Goal: Task Accomplishment & Management: Manage account settings

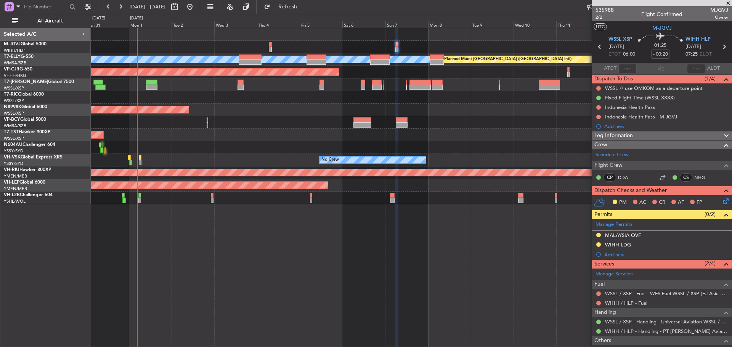
scroll to position [98, 0]
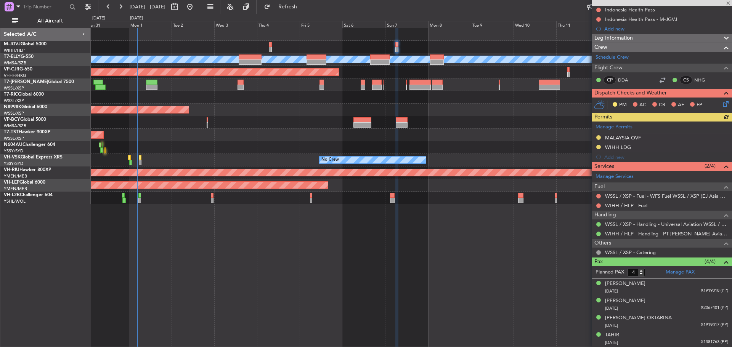
click at [705, 130] on div "Manage Permits [GEOGRAPHIC_DATA] OVF WIHH LDG Add new" at bounding box center [661, 142] width 140 height 40
click at [712, 130] on div "Manage Permits" at bounding box center [661, 127] width 140 height 11
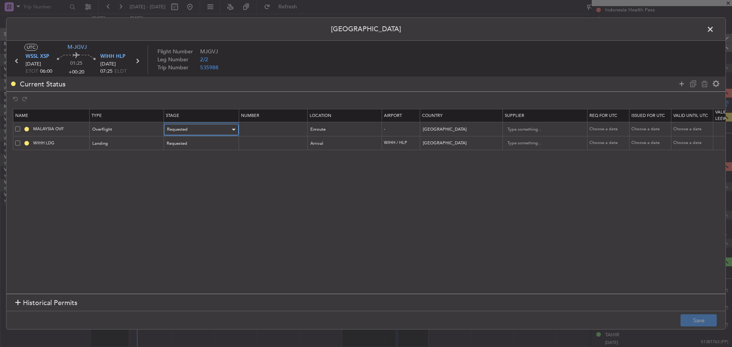
click at [190, 128] on div "Requested" at bounding box center [198, 129] width 63 height 11
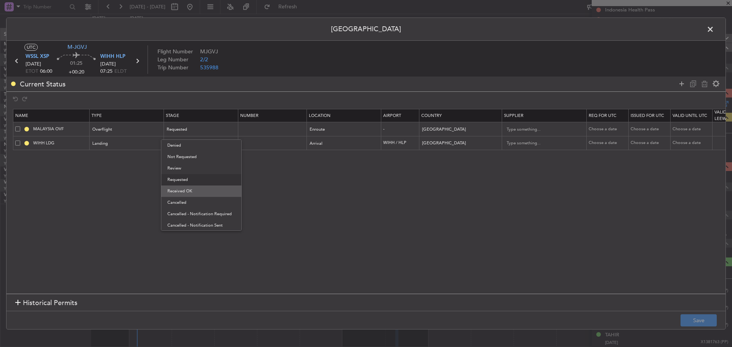
click at [192, 192] on span "Received OK" at bounding box center [201, 191] width 68 height 11
click at [259, 133] on td at bounding box center [272, 129] width 69 height 14
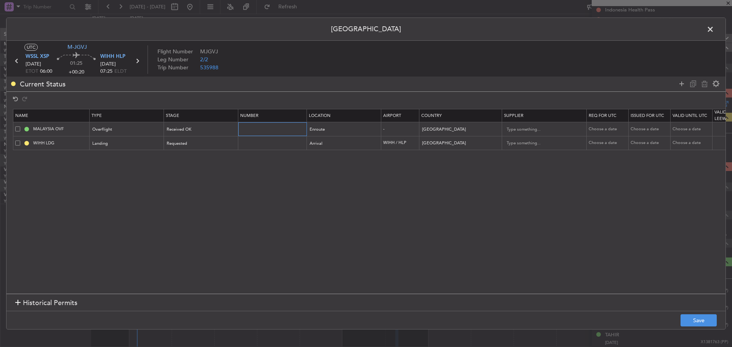
click at [259, 131] on input "text" at bounding box center [273, 129] width 66 height 6
paste input "CAAM-NS-0007-09-25"
type input "CAAM-NS-0007-09-25"
click at [598, 127] on div "Choose a date" at bounding box center [608, 129] width 40 height 6
select select "9"
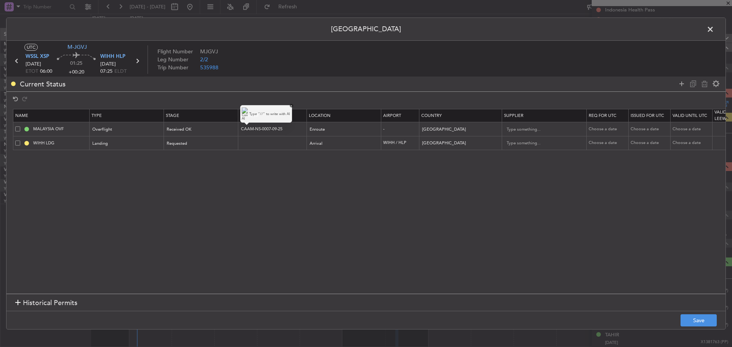
select select "2025"
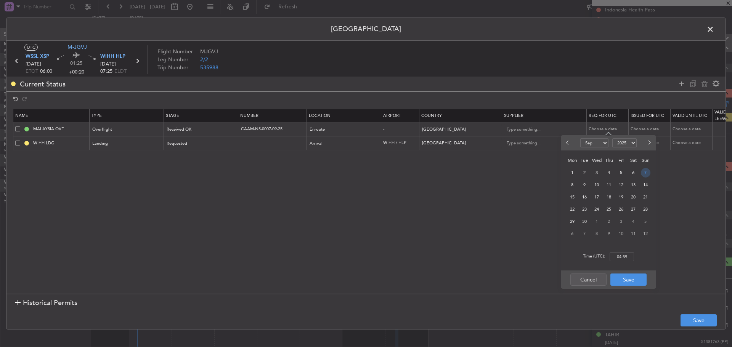
click at [642, 175] on span "7" at bounding box center [646, 173] width 10 height 10
click at [628, 260] on input "00:00" at bounding box center [621, 256] width 24 height 9
type input "06:00"
drag, startPoint x: 634, startPoint y: 281, endPoint x: 634, endPoint y: 270, distance: 11.1
click at [634, 282] on button "Save" at bounding box center [628, 280] width 36 height 12
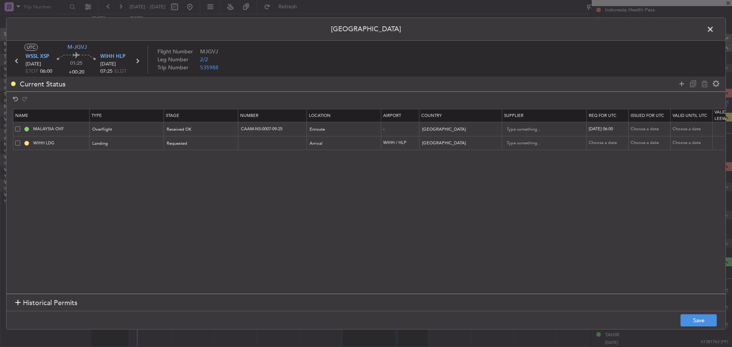
click at [639, 130] on div "Choose a date" at bounding box center [650, 129] width 40 height 6
select select "9"
select select "2025"
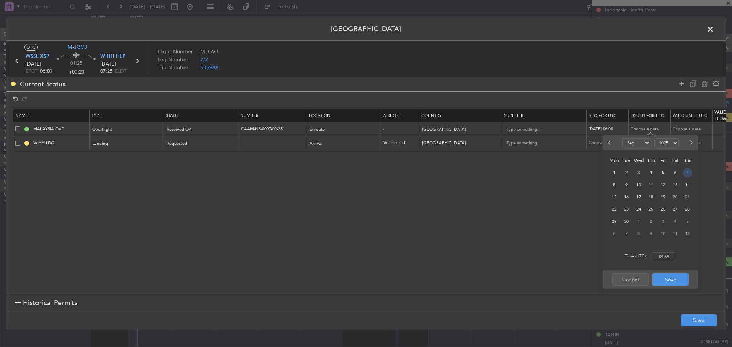
click at [687, 175] on span "7" at bounding box center [688, 173] width 10 height 10
click at [668, 255] on input "00:00" at bounding box center [663, 256] width 24 height 9
type input "06:00"
click at [666, 277] on button "Save" at bounding box center [670, 280] width 36 height 12
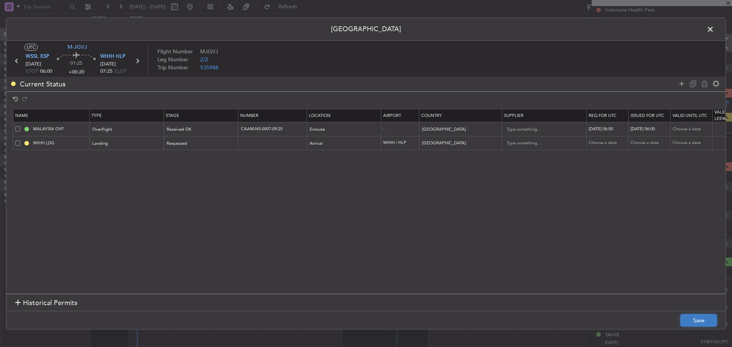
click at [689, 320] on button "Save" at bounding box center [698, 320] width 36 height 12
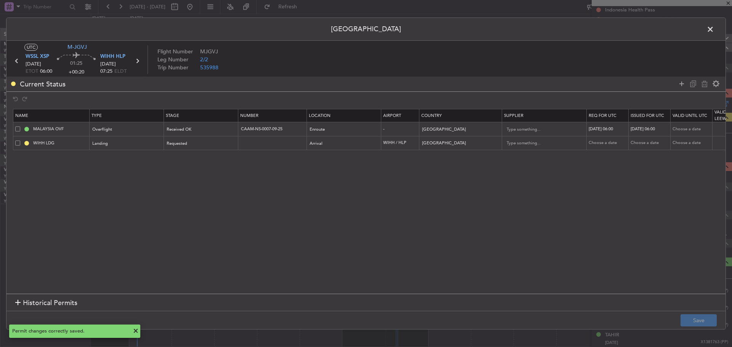
click at [16, 61] on icon at bounding box center [17, 61] width 10 height 10
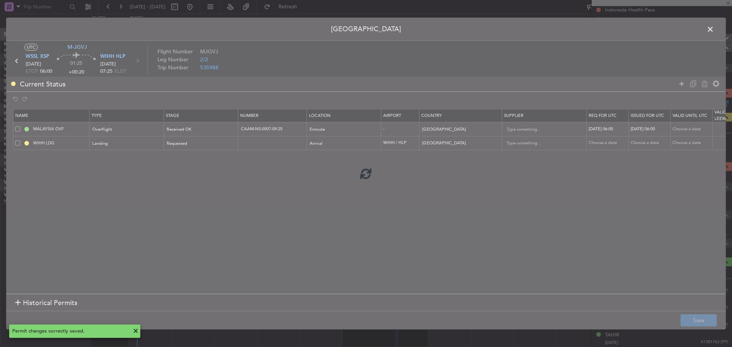
type input "+00:10"
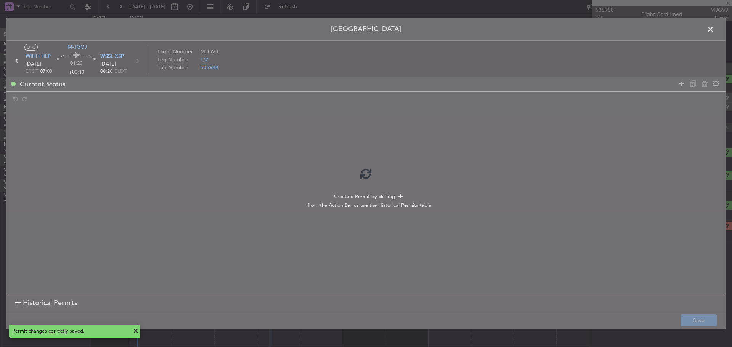
scroll to position [0, 0]
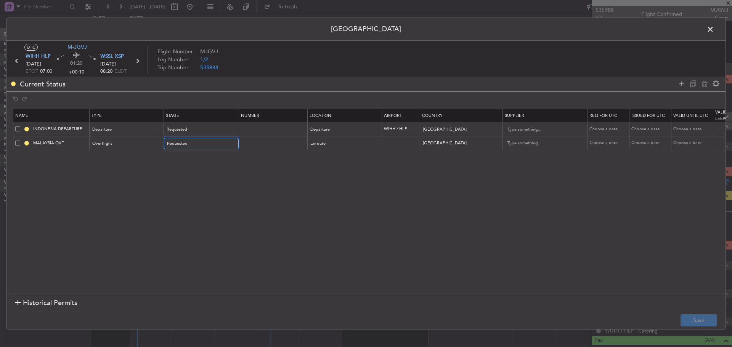
click at [212, 143] on div "Requested" at bounding box center [198, 143] width 63 height 11
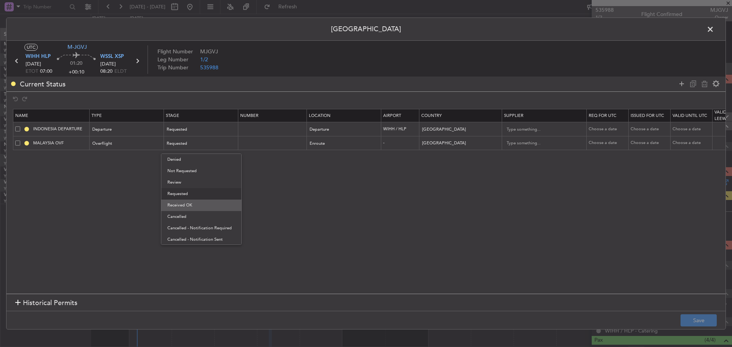
click at [199, 202] on span "Received OK" at bounding box center [201, 205] width 68 height 11
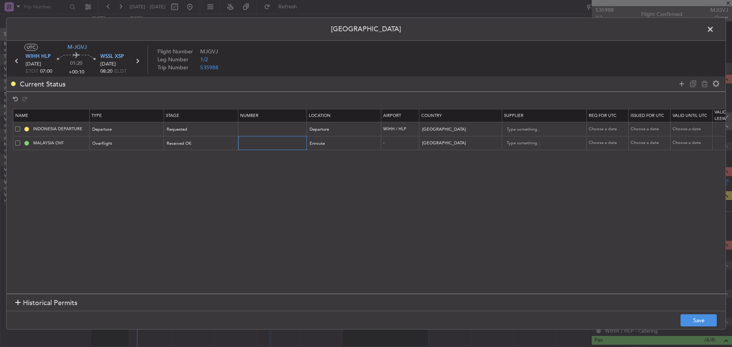
click at [270, 144] on input "text" at bounding box center [273, 143] width 66 height 6
paste input "CAAM-NS-0007-09-25"
type input "CAAM-NS-0007-09-25"
click at [602, 146] on div "Choose a date" at bounding box center [608, 143] width 40 height 6
select select "9"
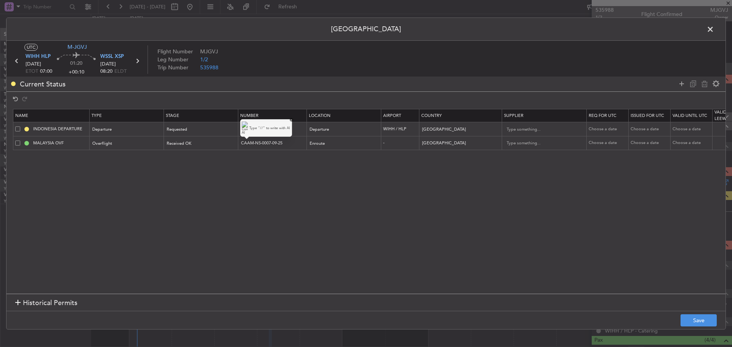
select select "2025"
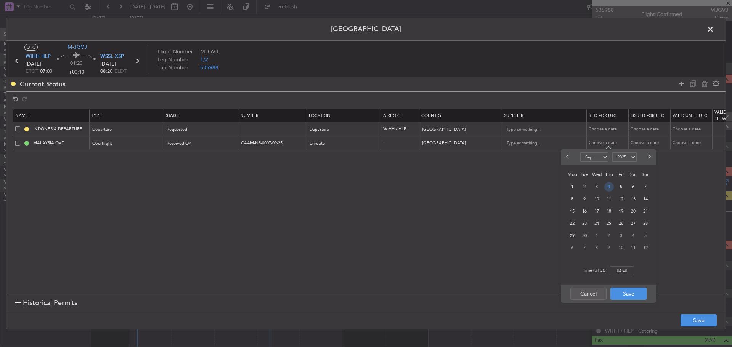
click at [606, 186] on span "4" at bounding box center [609, 187] width 10 height 10
click at [619, 272] on input "00:00" at bounding box center [621, 270] width 24 height 9
type input "07:00"
click at [627, 292] on button "Save" at bounding box center [628, 294] width 36 height 12
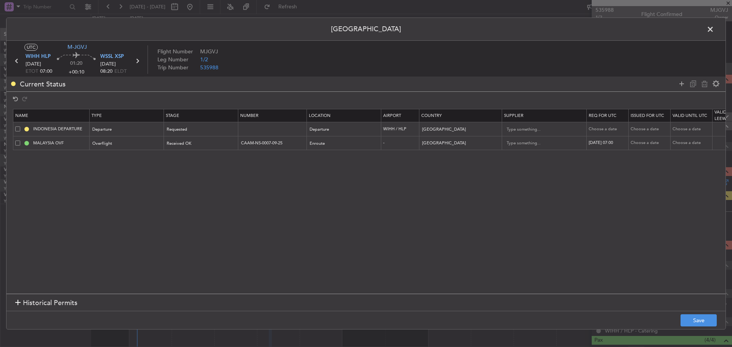
click at [642, 143] on div "Choose a date" at bounding box center [650, 143] width 40 height 6
select select "9"
select select "2025"
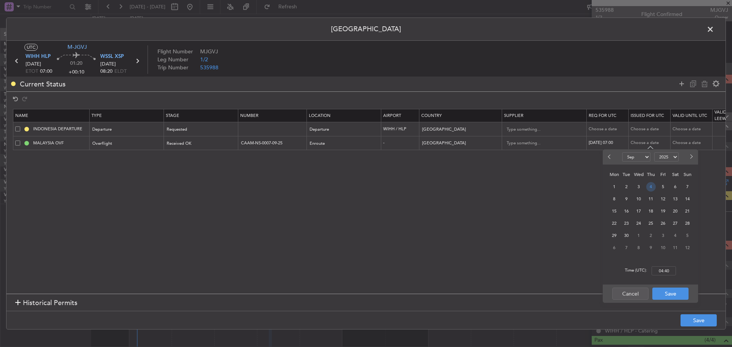
drag, startPoint x: 652, startPoint y: 187, endPoint x: 650, endPoint y: 196, distance: 9.3
click at [652, 187] on span "4" at bounding box center [651, 187] width 10 height 10
click at [662, 271] on input "00:00" at bounding box center [663, 270] width 24 height 9
type input "07:00"
click at [665, 295] on button "Save" at bounding box center [670, 294] width 36 height 12
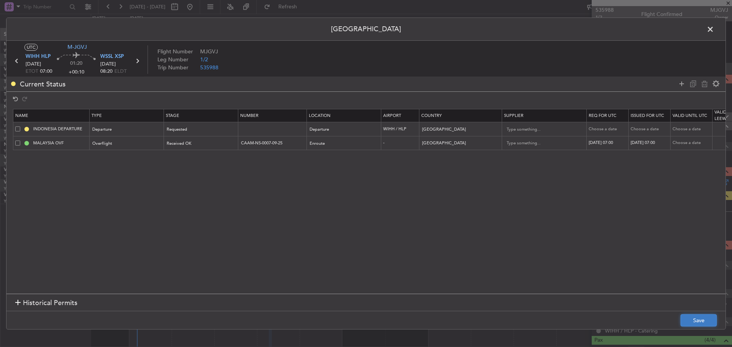
click at [689, 319] on button "Save" at bounding box center [698, 320] width 36 height 12
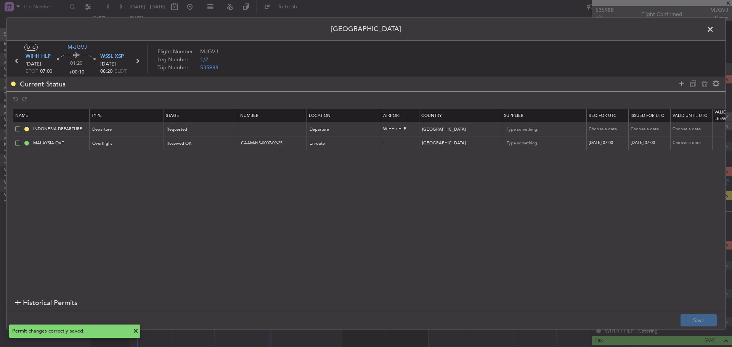
click at [714, 30] on span at bounding box center [714, 31] width 0 height 15
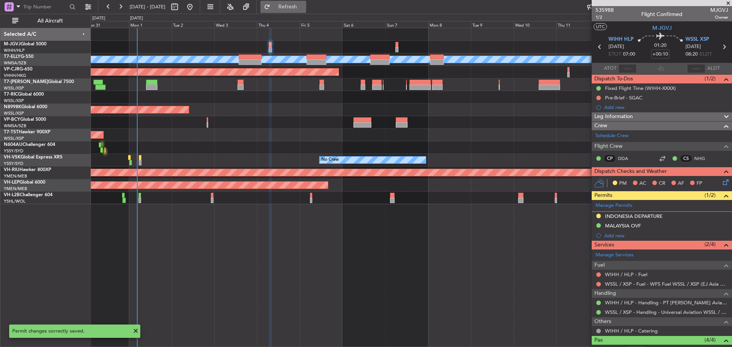
click at [306, 10] on button "Refresh" at bounding box center [283, 7] width 46 height 12
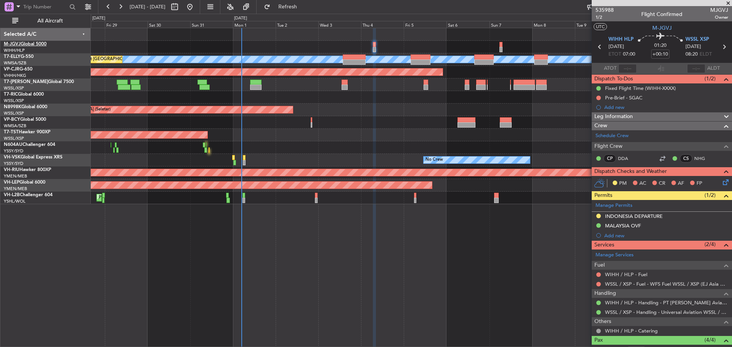
click at [32, 46] on link "M-JGVJ Global 5000" at bounding box center [25, 44] width 43 height 5
click at [25, 43] on link "M-JGVJ Global 5000" at bounding box center [25, 44] width 43 height 5
click at [375, 85] on div at bounding box center [411, 85] width 641 height 13
click at [376, 65] on div "Planned Maint [GEOGRAPHIC_DATA] ([GEOGRAPHIC_DATA] Intl) [PERSON_NAME] Planned …" at bounding box center [411, 59] width 641 height 13
click at [379, 48] on div "Planned Maint [GEOGRAPHIC_DATA] (Halim Intl)" at bounding box center [411, 47] width 641 height 13
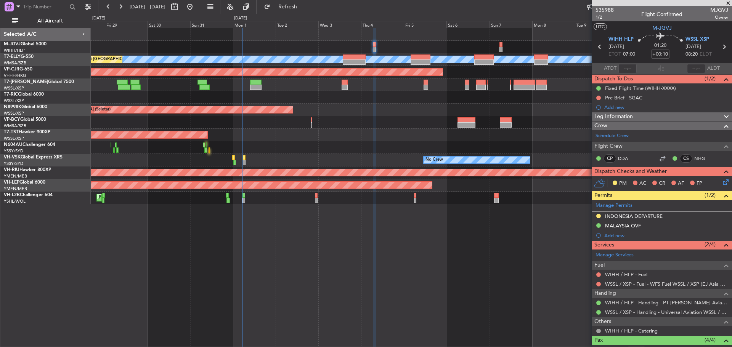
click at [379, 48] on div "Planned Maint [GEOGRAPHIC_DATA] (Halim Intl)" at bounding box center [411, 47] width 641 height 13
click at [27, 59] on link "T7-ELLY G-550" at bounding box center [19, 56] width 30 height 5
click at [26, 58] on link "T7-ELLY G-550" at bounding box center [19, 56] width 30 height 5
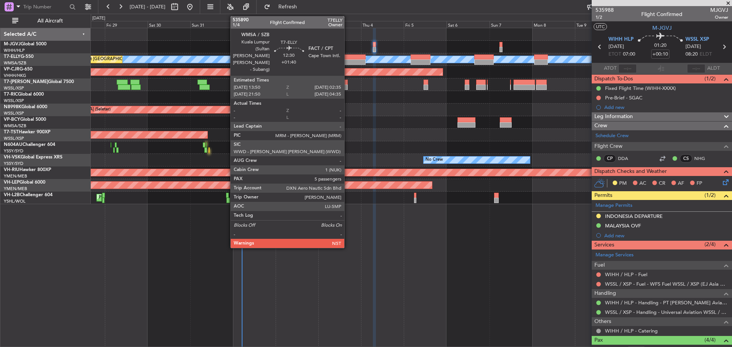
click at [348, 63] on div at bounding box center [354, 61] width 23 height 5
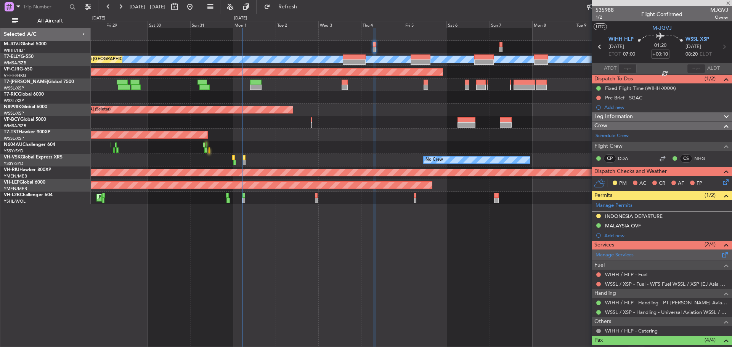
type input "+01:40"
type input "5"
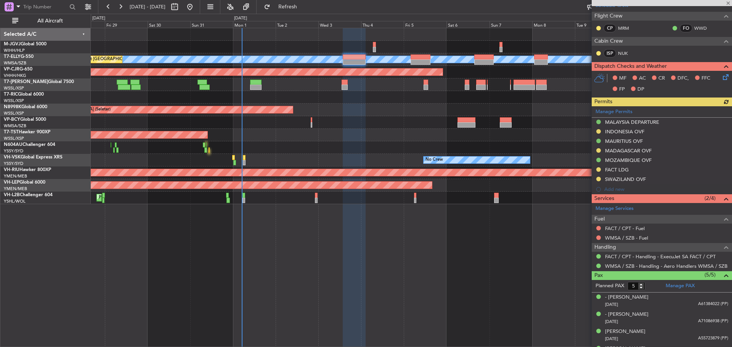
scroll to position [161, 0]
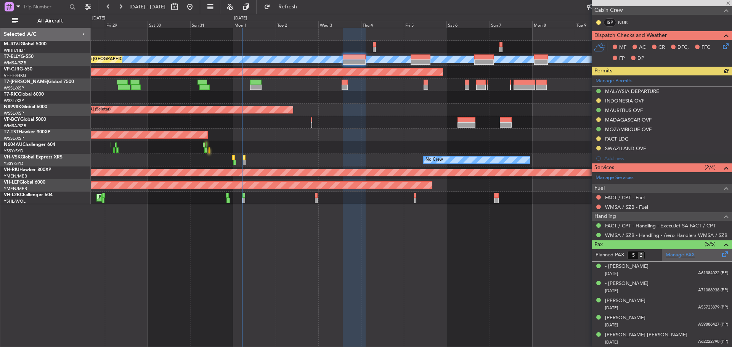
click at [695, 253] on div "Manage PAX" at bounding box center [697, 255] width 70 height 12
click at [636, 207] on link "WMSA / SZB - Fuel" at bounding box center [626, 207] width 43 height 6
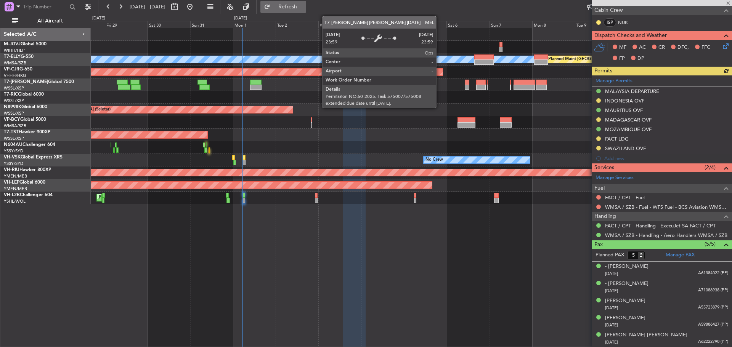
click at [304, 5] on span "Refresh" at bounding box center [288, 6] width 32 height 5
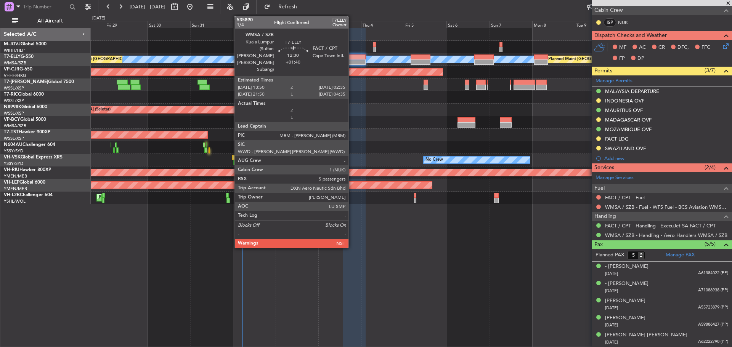
click at [352, 62] on div at bounding box center [354, 61] width 23 height 5
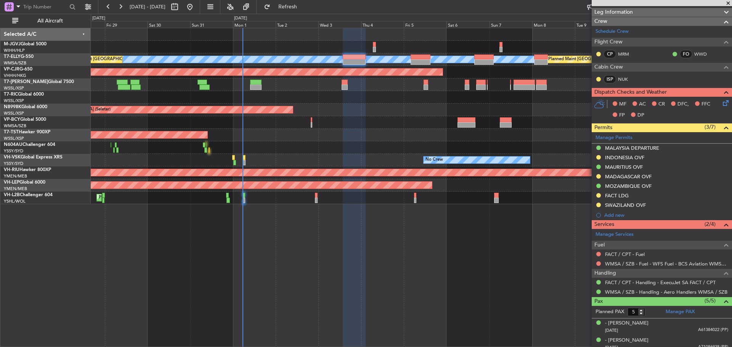
scroll to position [114, 0]
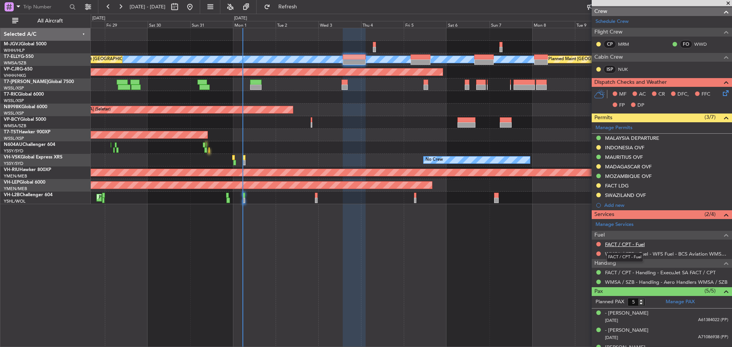
click at [627, 244] on link "FACT / CPT - Fuel" at bounding box center [625, 244] width 40 height 6
click at [304, 7] on span "Refresh" at bounding box center [288, 6] width 32 height 5
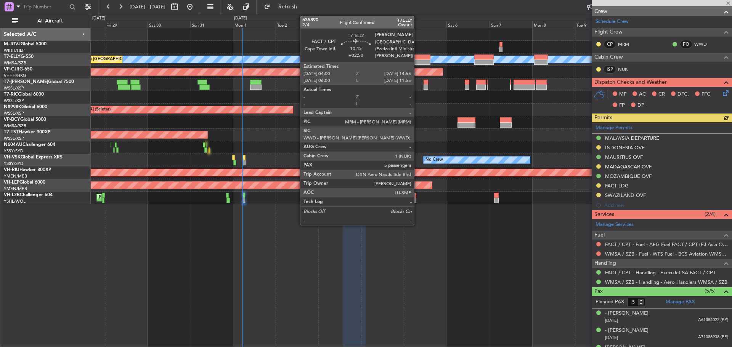
click at [417, 61] on div at bounding box center [419, 61] width 19 height 5
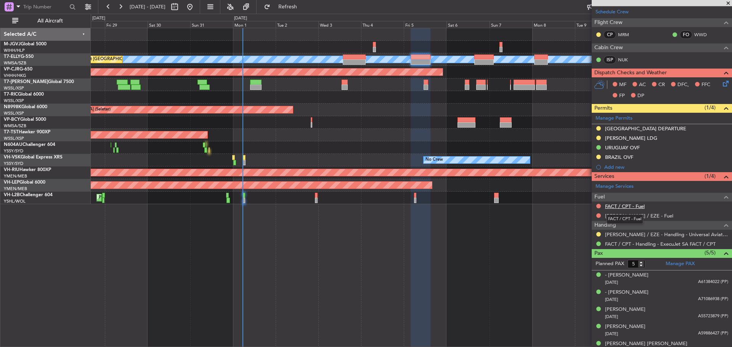
click at [631, 207] on link "FACT / CPT - Fuel" at bounding box center [625, 206] width 40 height 6
click at [304, 4] on span "Refresh" at bounding box center [288, 6] width 32 height 5
click at [299, 9] on span "Refresh" at bounding box center [288, 6] width 32 height 5
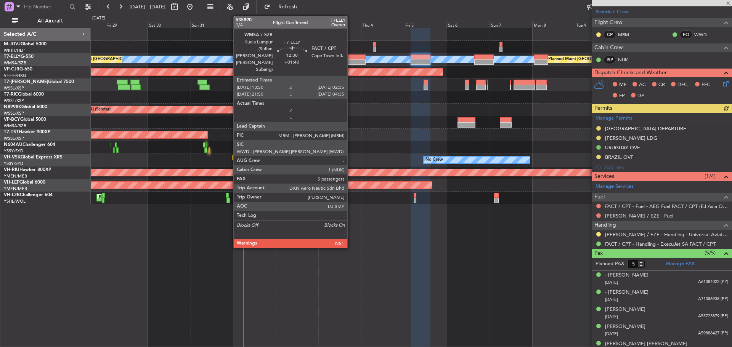
click at [351, 57] on div at bounding box center [354, 56] width 23 height 5
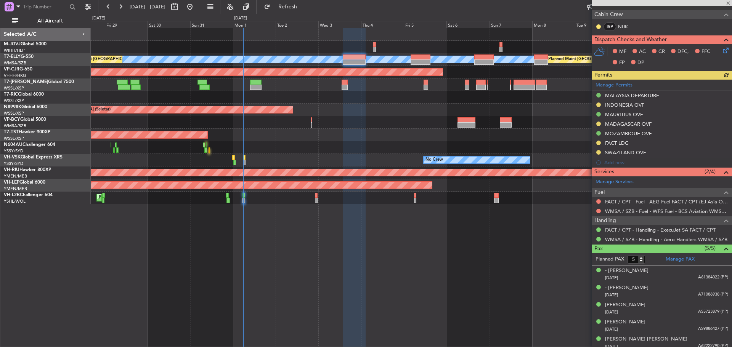
scroll to position [161, 0]
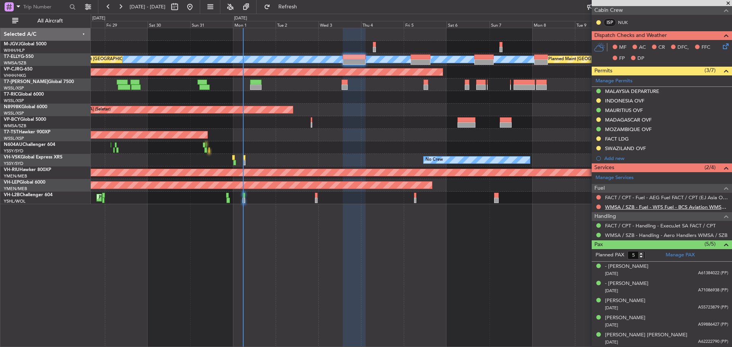
click at [645, 208] on link "WMSA / SZB - Fuel - WFS Fuel - BCS Aviation WMSA / SZB (EJ Asia Only)" at bounding box center [666, 207] width 123 height 6
click at [32, 55] on link "T7-ELLY G-550" at bounding box center [19, 56] width 30 height 5
click at [598, 208] on button at bounding box center [598, 207] width 5 height 5
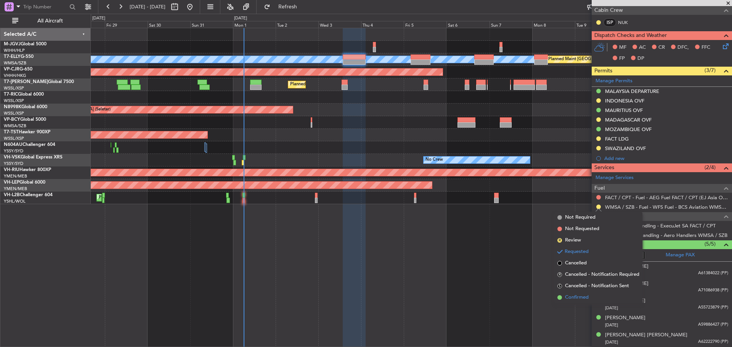
click at [578, 296] on span "Confirmed" at bounding box center [577, 298] width 24 height 8
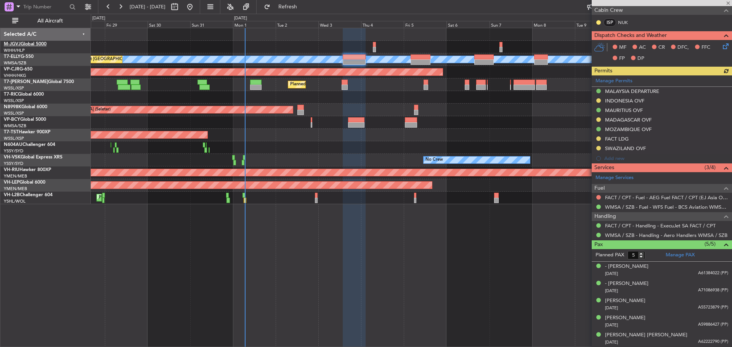
click at [43, 45] on link "M-JGVJ Global 5000" at bounding box center [25, 44] width 43 height 5
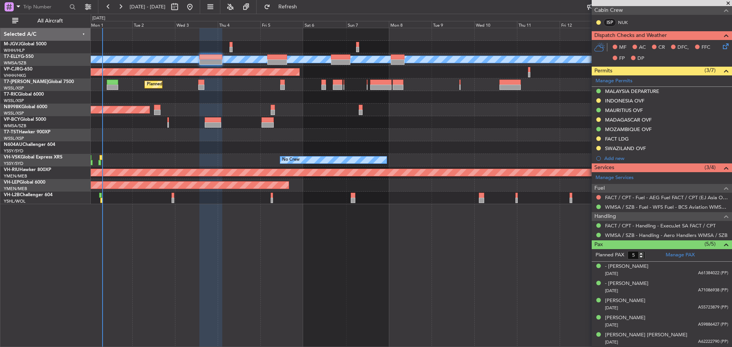
click at [351, 85] on div "Planned Maint [GEOGRAPHIC_DATA] ([GEOGRAPHIC_DATA] Intl) [PERSON_NAME] Planned …" at bounding box center [411, 116] width 641 height 176
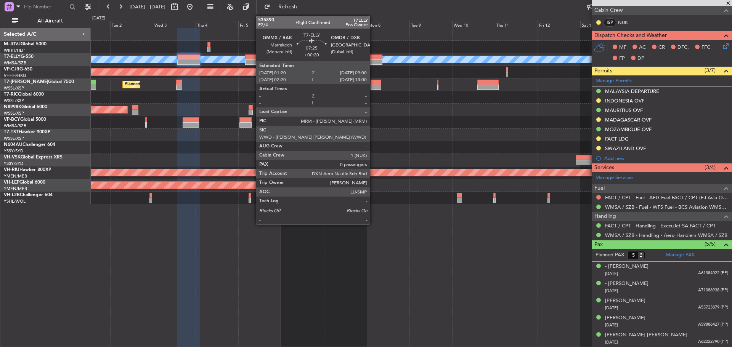
click at [373, 62] on div at bounding box center [376, 61] width 14 height 5
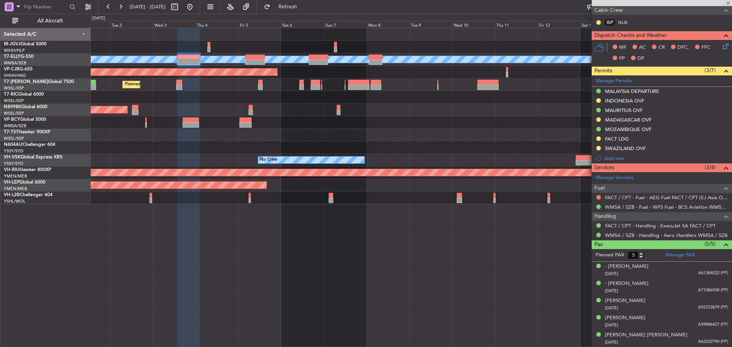
type input "+00:20"
type input "0"
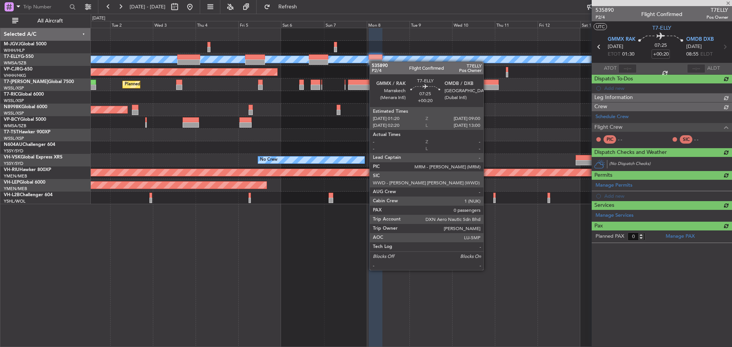
scroll to position [0, 0]
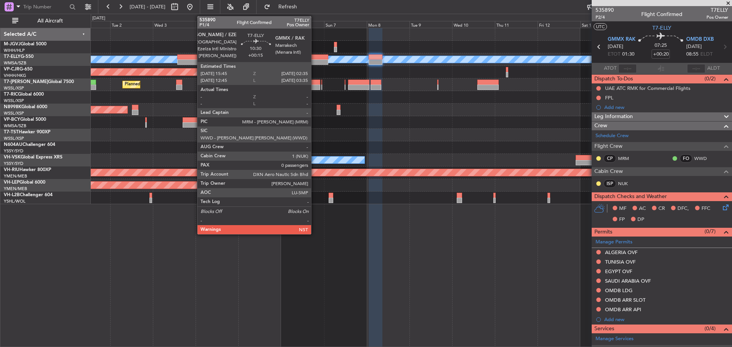
click at [314, 62] on div at bounding box center [318, 61] width 19 height 5
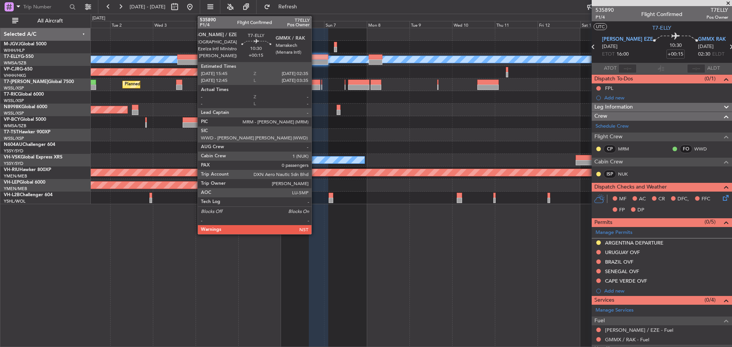
click at [315, 62] on div at bounding box center [318, 61] width 19 height 5
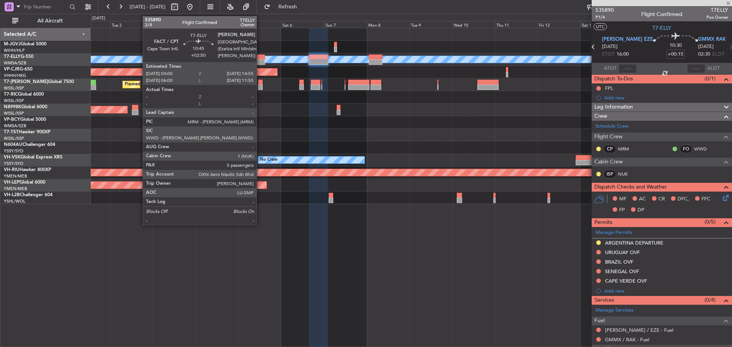
click at [260, 62] on div at bounding box center [254, 61] width 19 height 5
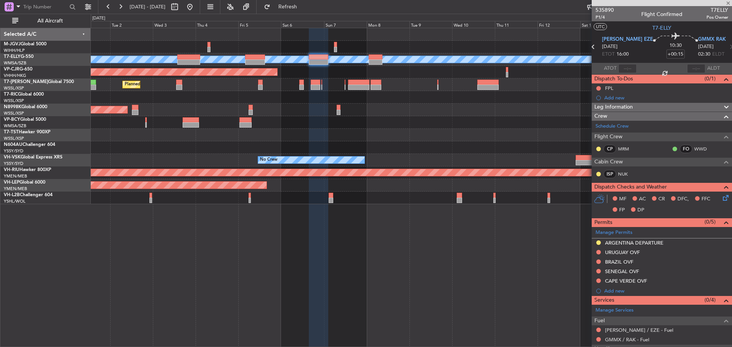
type input "+02:50"
type input "5"
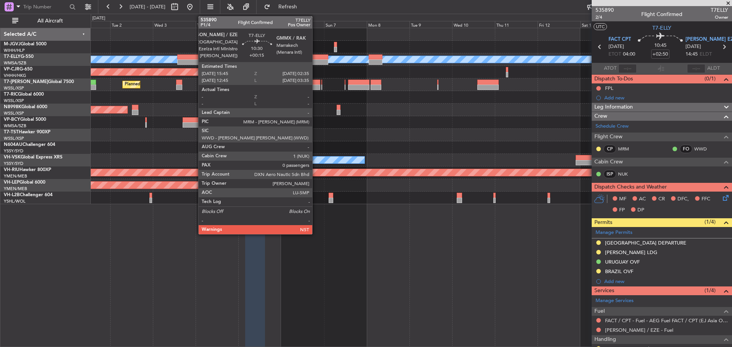
click at [316, 58] on div at bounding box center [318, 56] width 19 height 5
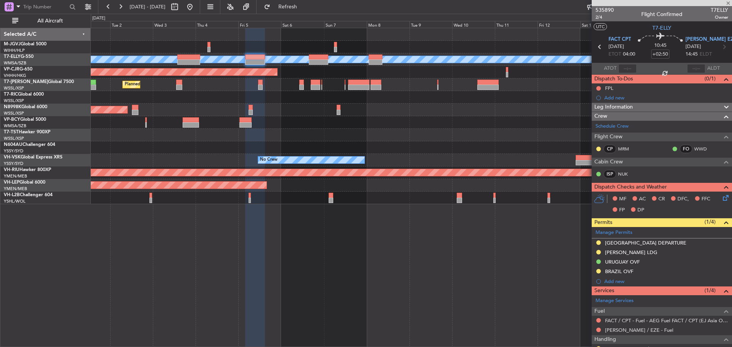
type input "+00:15"
type input "0"
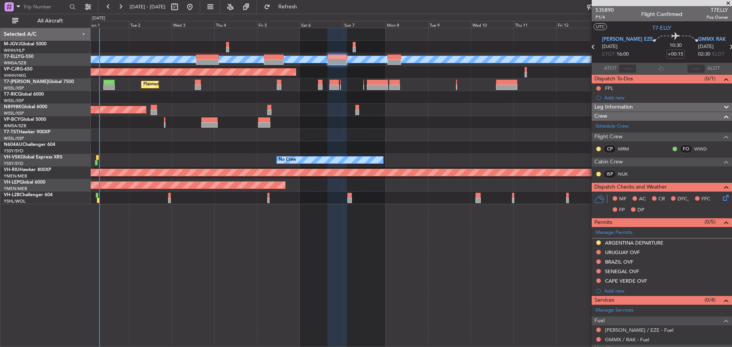
click at [273, 90] on div "Planned Maint Dubai (Al Maktoum Intl)" at bounding box center [411, 85] width 641 height 13
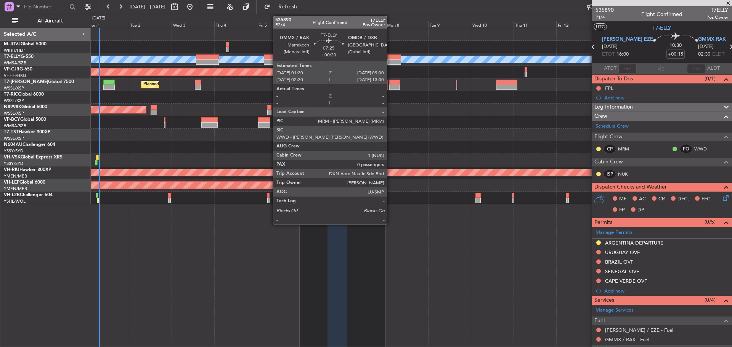
click at [390, 58] on div at bounding box center [394, 56] width 14 height 5
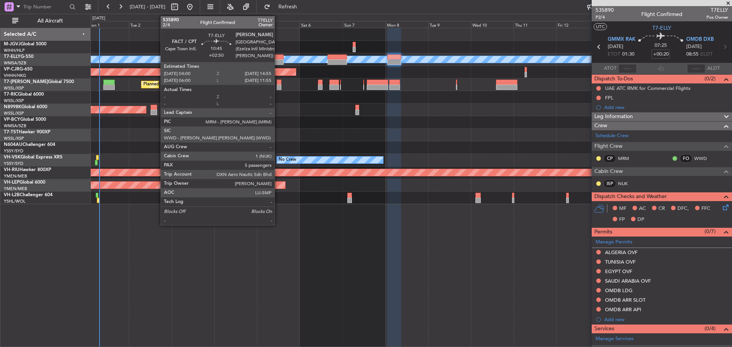
click at [277, 60] on div at bounding box center [273, 61] width 19 height 5
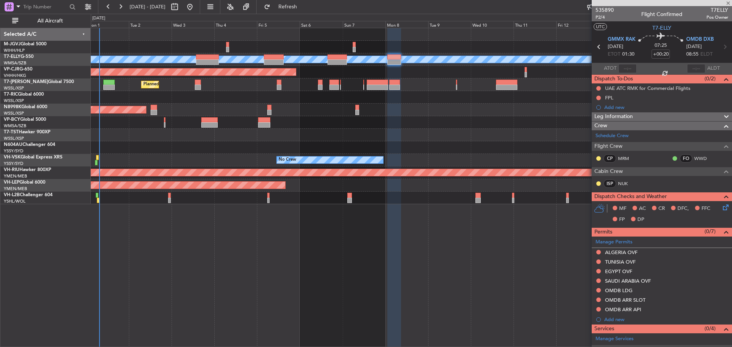
type input "+02:50"
type input "5"
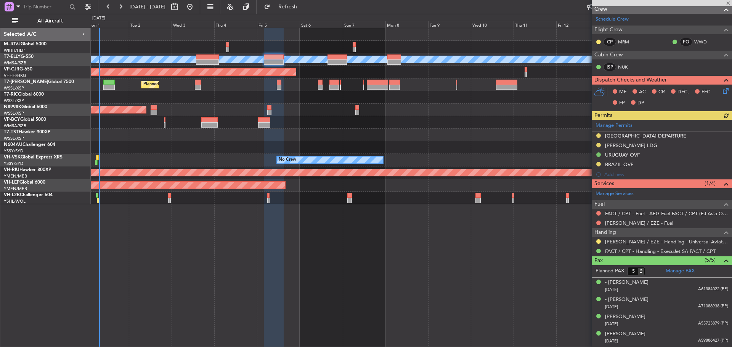
scroll to position [123, 0]
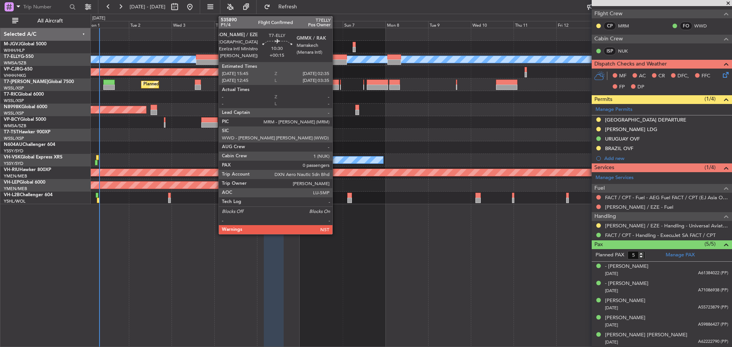
click at [336, 64] on div at bounding box center [336, 61] width 19 height 5
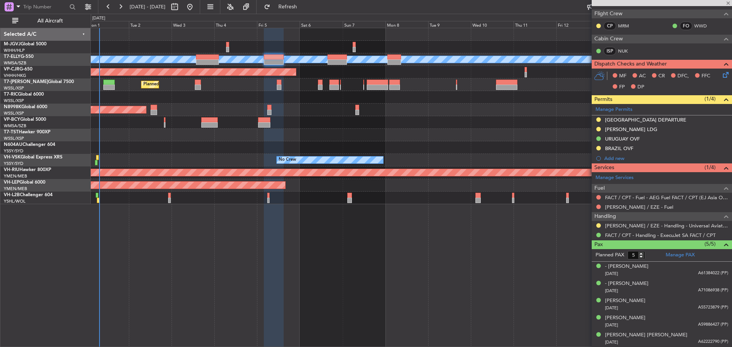
type input "+00:15"
type input "0"
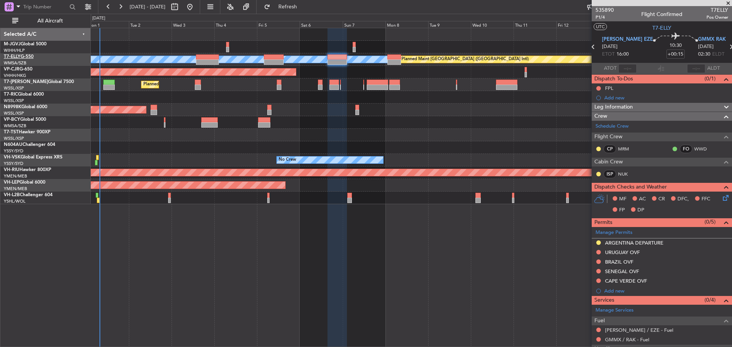
click at [27, 58] on link "T7-ELLY G-550" at bounding box center [19, 56] width 30 height 5
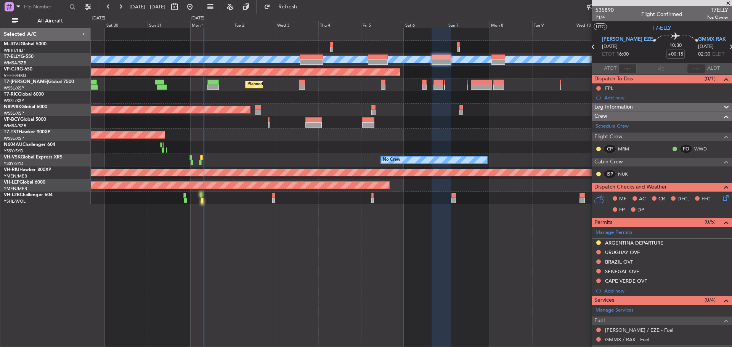
click at [359, 79] on div "Planned Maint Dubai (Al Maktoum Intl)" at bounding box center [411, 85] width 641 height 13
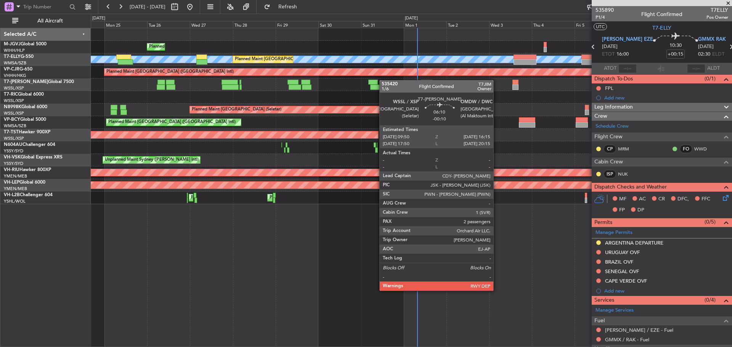
click at [458, 76] on div "Planned Maint [GEOGRAPHIC_DATA] ([GEOGRAPHIC_DATA] Intl)" at bounding box center [411, 72] width 641 height 13
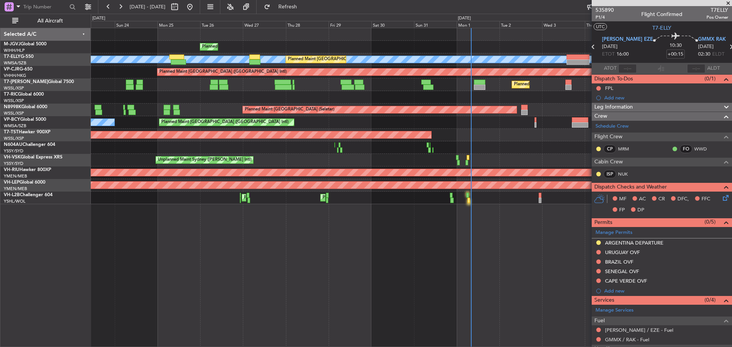
click at [134, 59] on div "Planned Maint [GEOGRAPHIC_DATA] (Halim Intl) [PERSON_NAME] Planned Maint [GEOGR…" at bounding box center [411, 116] width 641 height 176
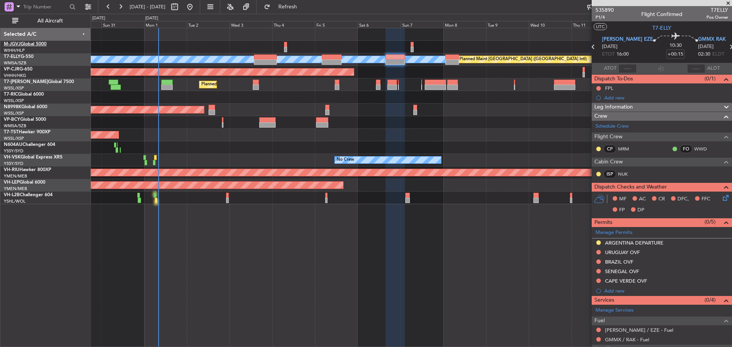
click at [41, 45] on link "M-JGVJ Global 5000" at bounding box center [25, 44] width 43 height 5
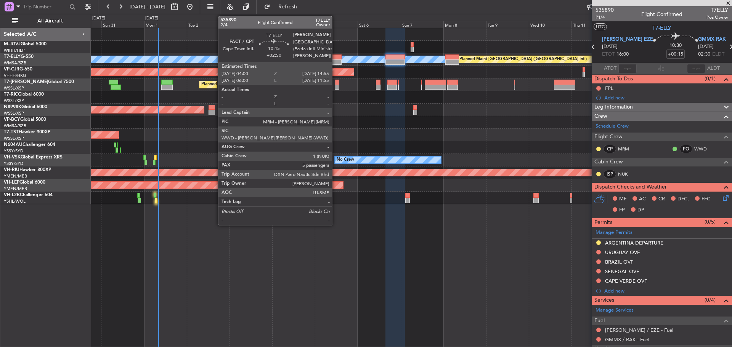
click at [335, 58] on div at bounding box center [331, 56] width 19 height 5
type input "+02:50"
type input "5"
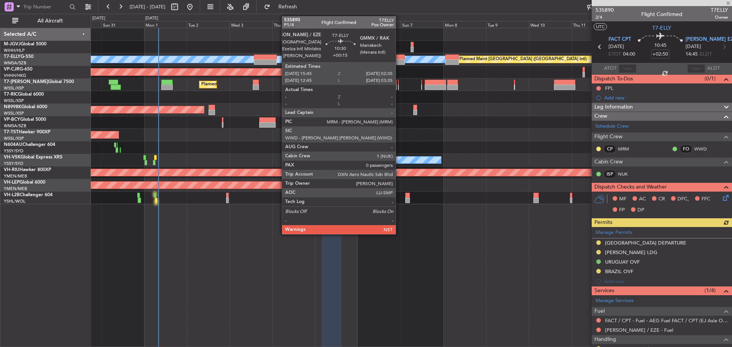
click at [399, 64] on div at bounding box center [394, 61] width 19 height 5
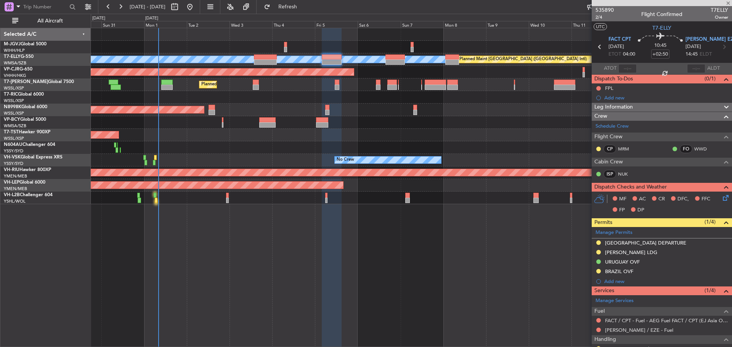
type input "+00:15"
type input "0"
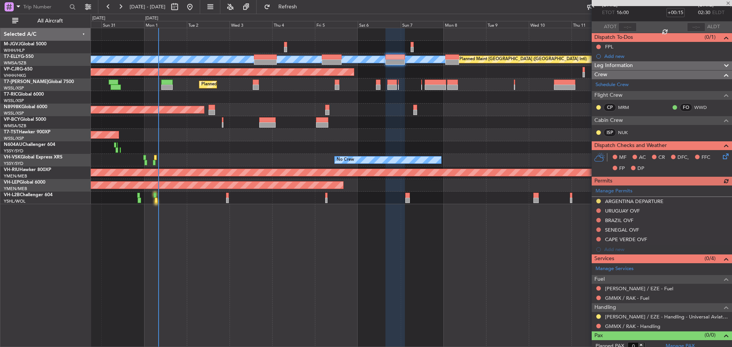
scroll to position [47, 0]
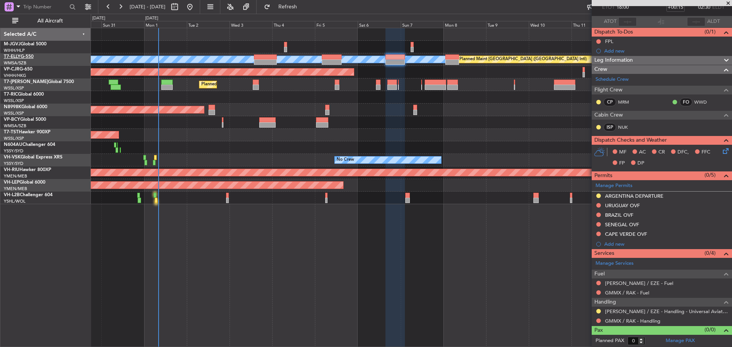
click at [22, 56] on link "T7-ELLY G-550" at bounding box center [19, 56] width 30 height 5
click at [547, 323] on div "[PERSON_NAME] Planned Maint [GEOGRAPHIC_DATA] ([GEOGRAPHIC_DATA]) Planned Maint…" at bounding box center [411, 187] width 641 height 319
click at [622, 322] on link "GMMX / RAK - Handling" at bounding box center [632, 321] width 55 height 6
click at [306, 11] on button "Refresh" at bounding box center [283, 7] width 46 height 12
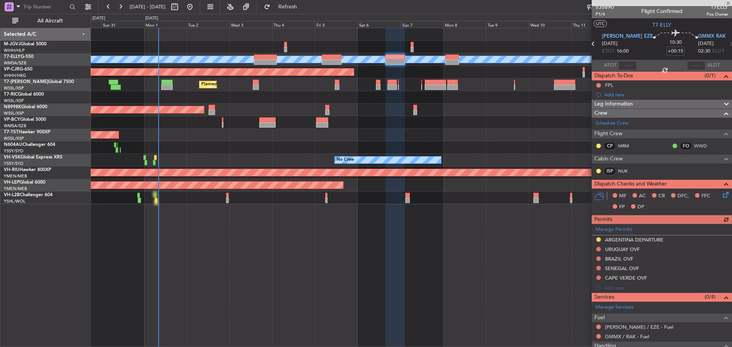
scroll to position [0, 0]
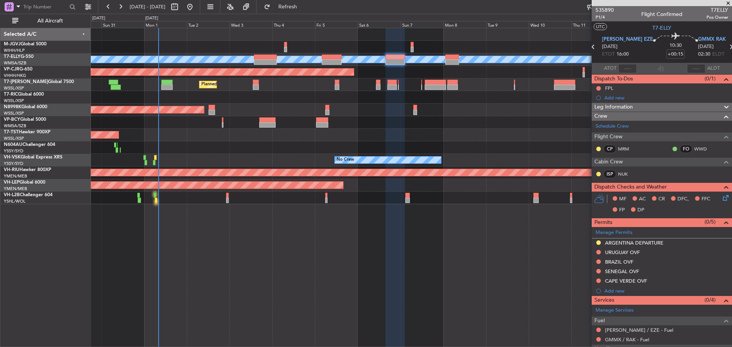
click at [726, 47] on icon at bounding box center [731, 47] width 10 height 10
type input "+00:20"
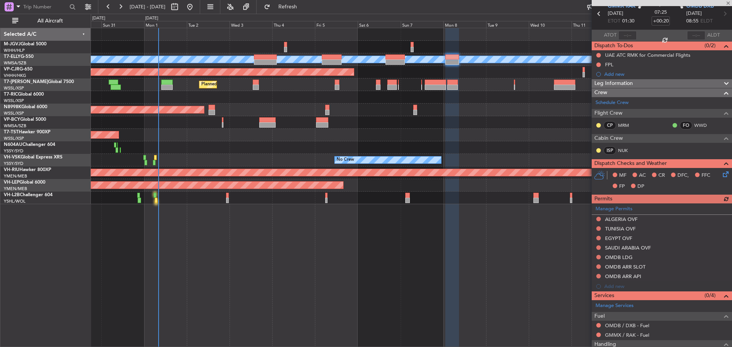
scroll to position [75, 0]
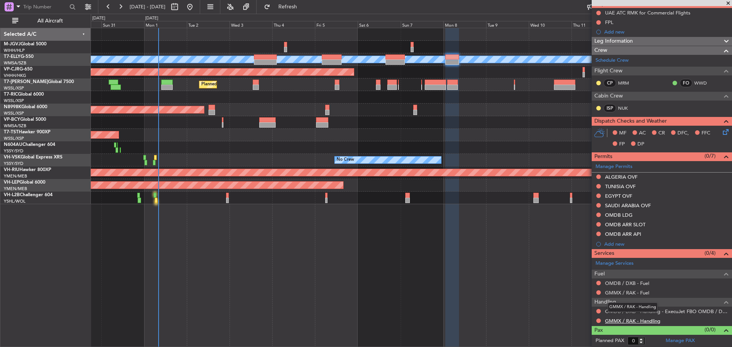
click at [638, 321] on link "GMMX / RAK - Handling" at bounding box center [632, 321] width 55 height 6
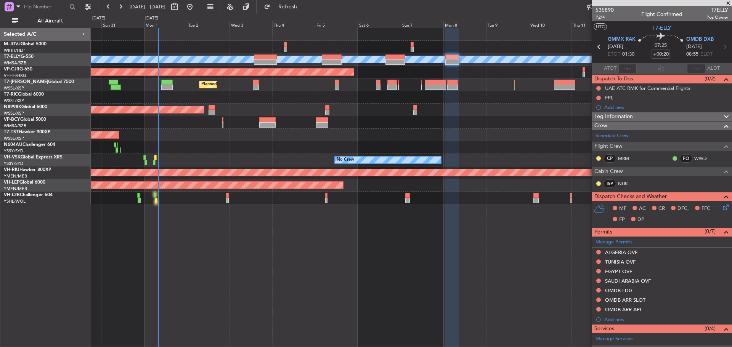
scroll to position [75, 0]
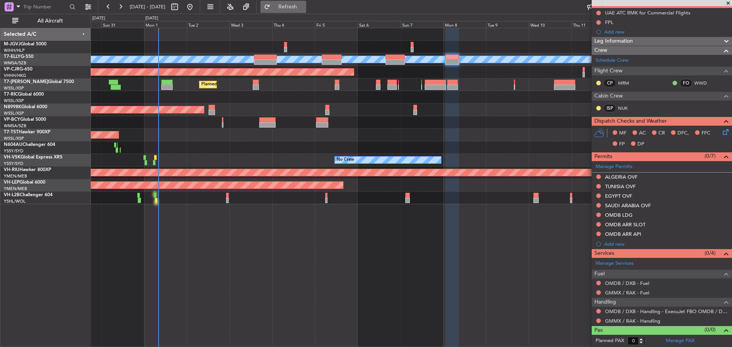
click at [306, 10] on button "Refresh" at bounding box center [283, 7] width 46 height 12
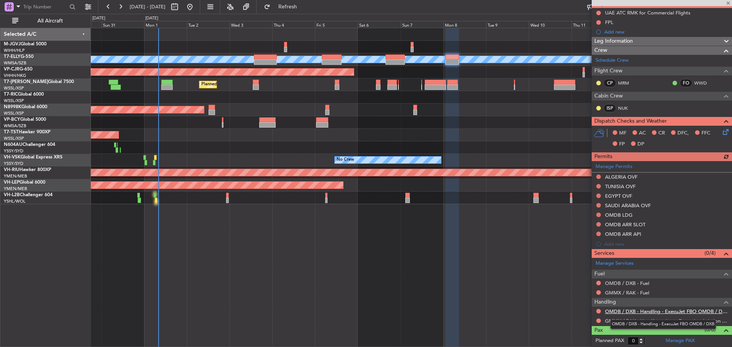
click at [618, 312] on link "OMDB / DXB - Handling - ExecuJet FBO OMDB / DXB" at bounding box center [666, 311] width 123 height 6
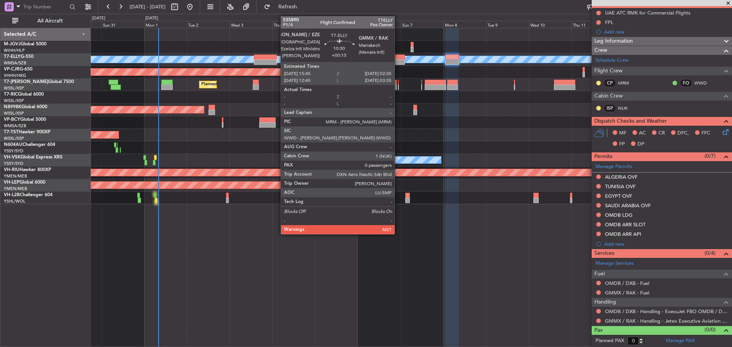
click at [398, 62] on div at bounding box center [394, 61] width 19 height 5
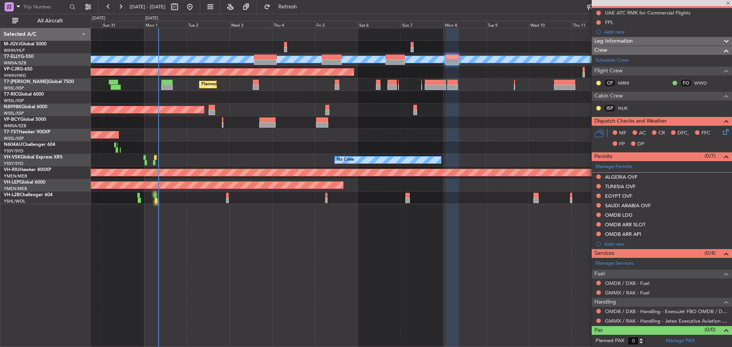
scroll to position [0, 0]
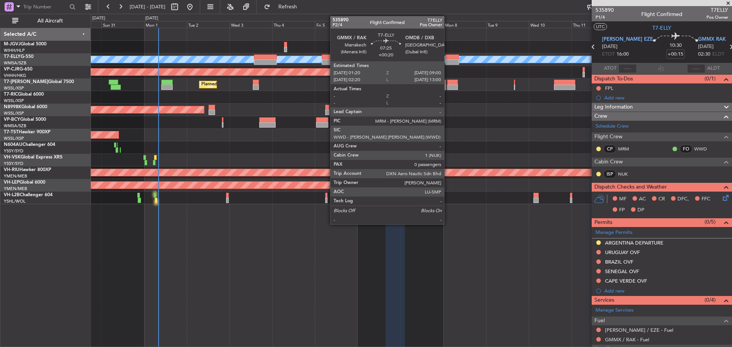
click at [447, 59] on div at bounding box center [452, 56] width 14 height 5
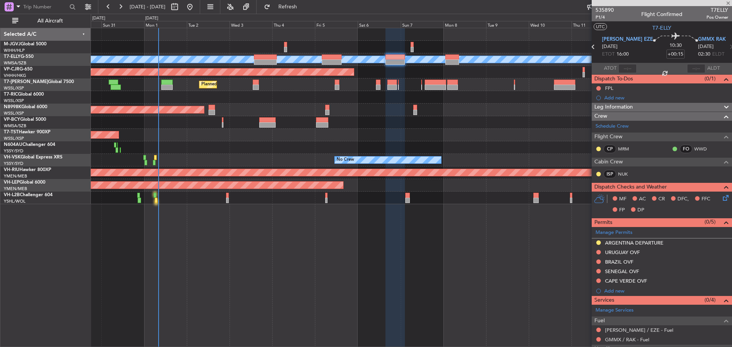
type input "+00:20"
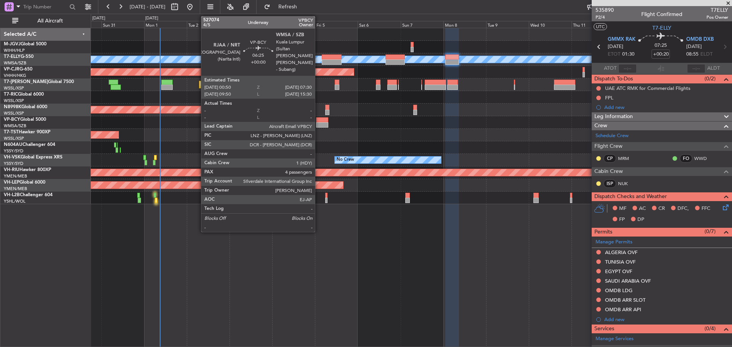
click at [318, 125] on div at bounding box center [322, 124] width 12 height 5
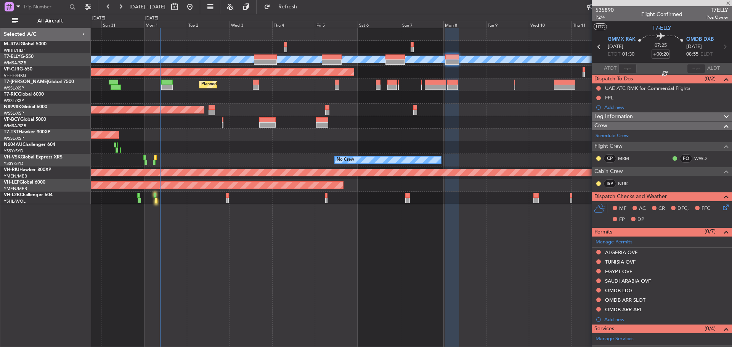
type input "4"
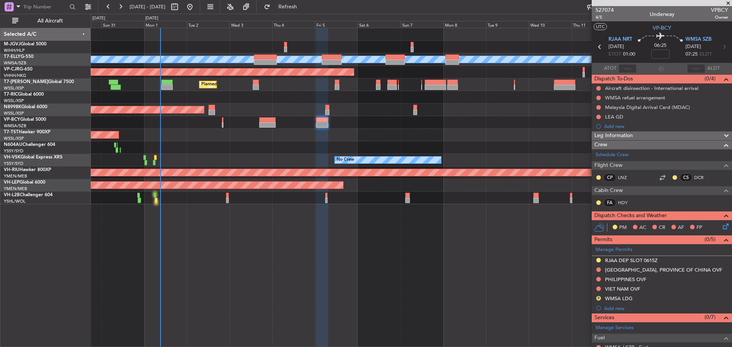
click at [579, 133] on div "Planned Maint [GEOGRAPHIC_DATA] (Seletar)" at bounding box center [411, 135] width 641 height 13
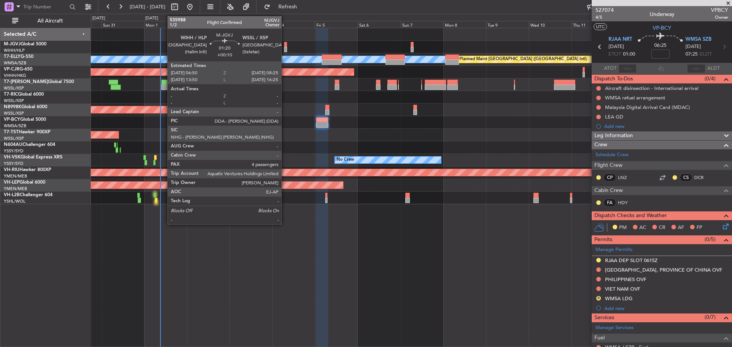
click at [285, 48] on div at bounding box center [285, 49] width 3 height 5
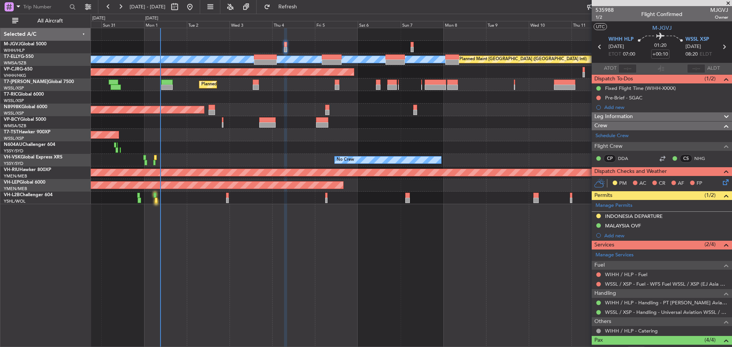
click at [719, 49] on icon at bounding box center [724, 47] width 10 height 10
type input "+00:20"
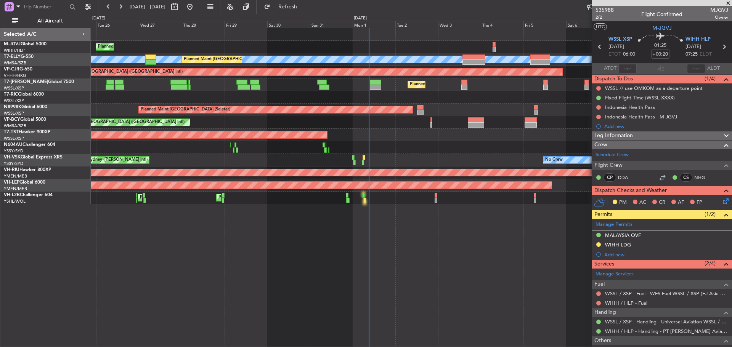
click at [383, 106] on div "Planned Maint [GEOGRAPHIC_DATA] (Seletar)" at bounding box center [276, 109] width 274 height 7
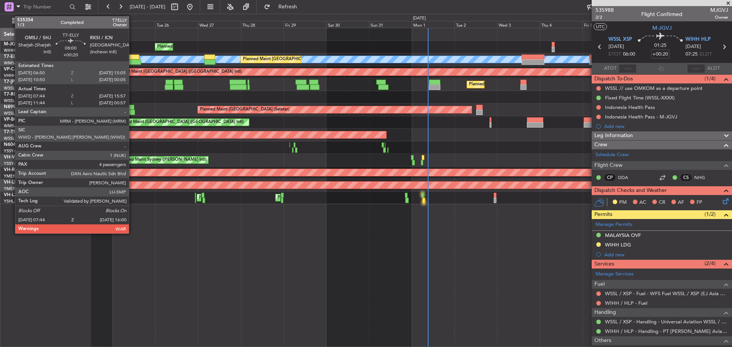
click at [132, 57] on div at bounding box center [131, 56] width 15 height 5
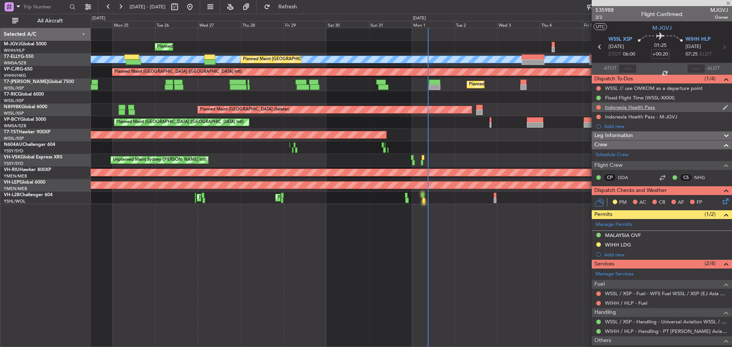
type input "07:54"
type input "15:52"
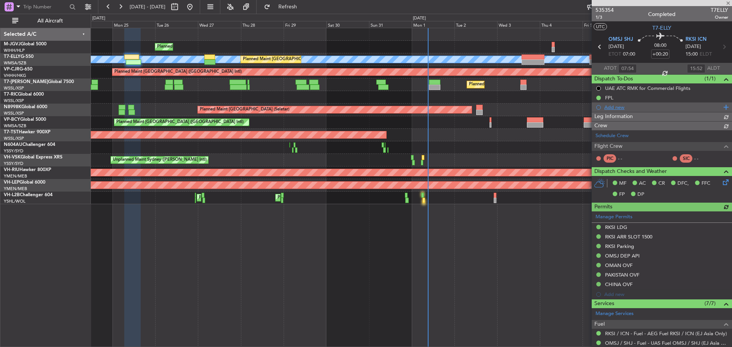
type input "Kennis Yau (KYA)"
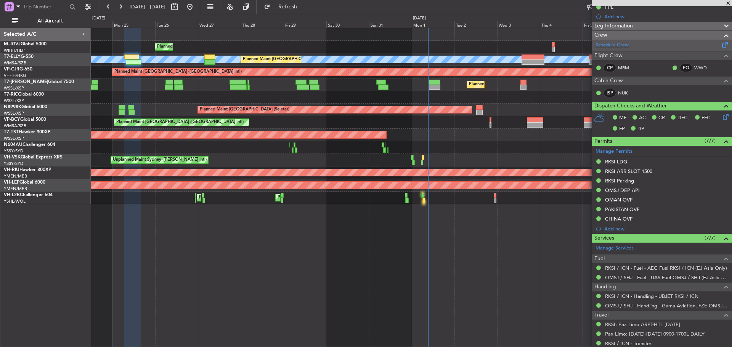
scroll to position [182, 0]
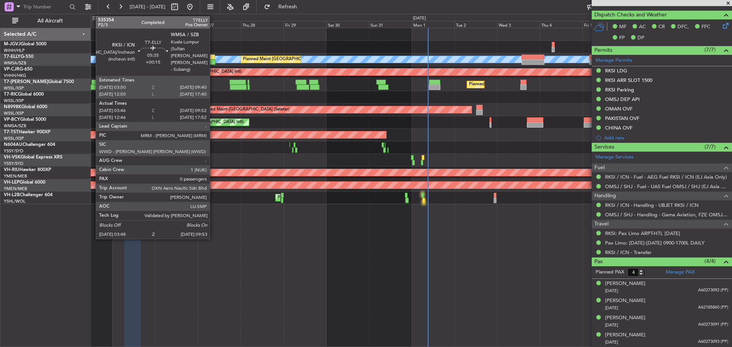
click at [213, 59] on div at bounding box center [209, 61] width 11 height 5
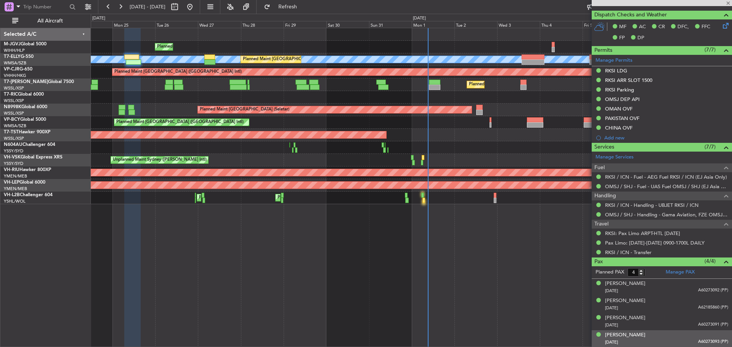
type input "+00:15"
type input "03:56"
type input "09:47"
type input "0"
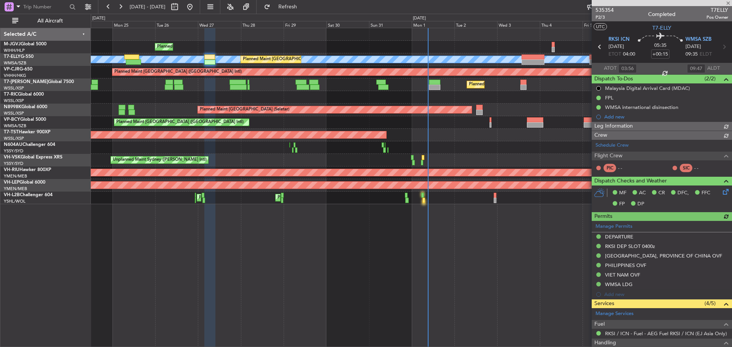
type input "Kennis Yau (KYA)"
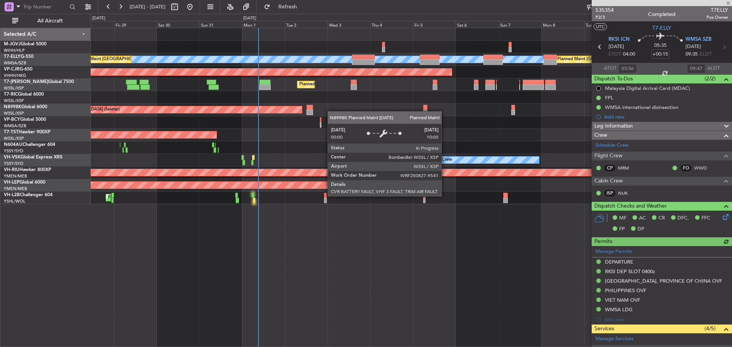
click at [288, 117] on div "Planned Maint Jakarta (Halim Intl) MEL Planned Maint Dubai (Dubai Intl) Planned…" at bounding box center [411, 116] width 641 height 176
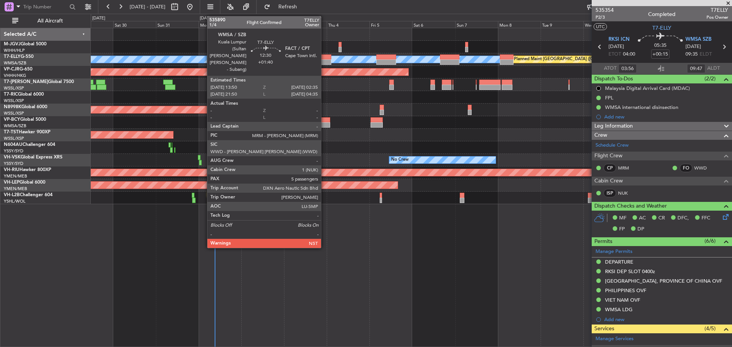
click at [324, 59] on div at bounding box center [319, 61] width 23 height 5
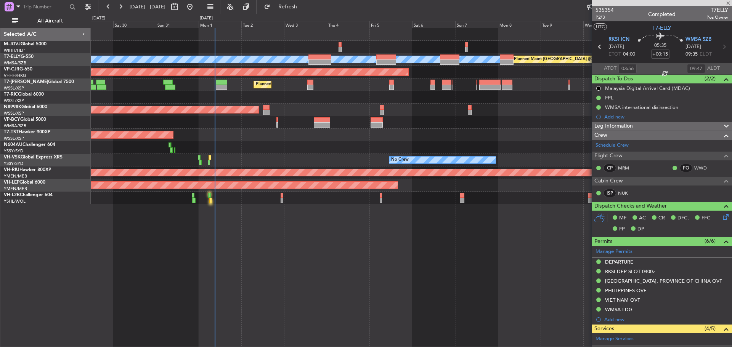
type input "+01:40"
type input "5"
